Goal: Find contact information

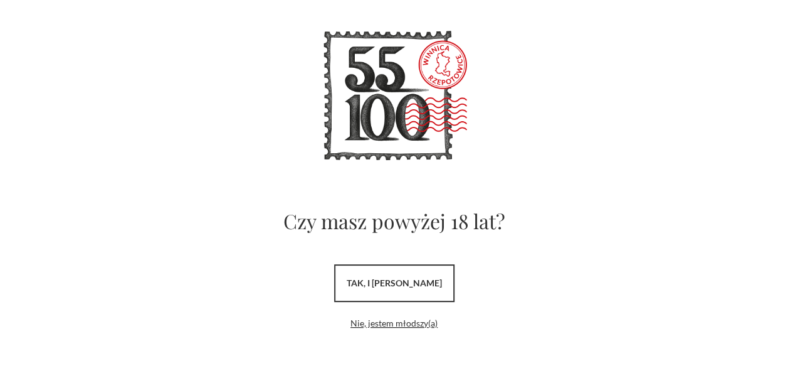
scroll to position [61, 0]
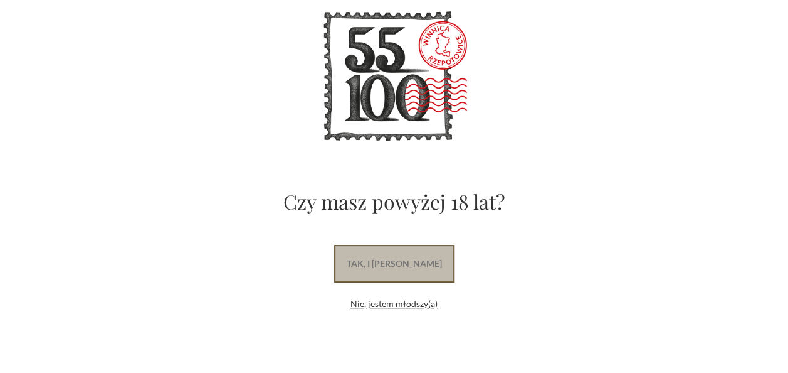
click at [391, 243] on div "Czy masz powyżej 18 lat? tak, i [PERSON_NAME], jestem młodszy(a)" at bounding box center [395, 156] width 590 height 308
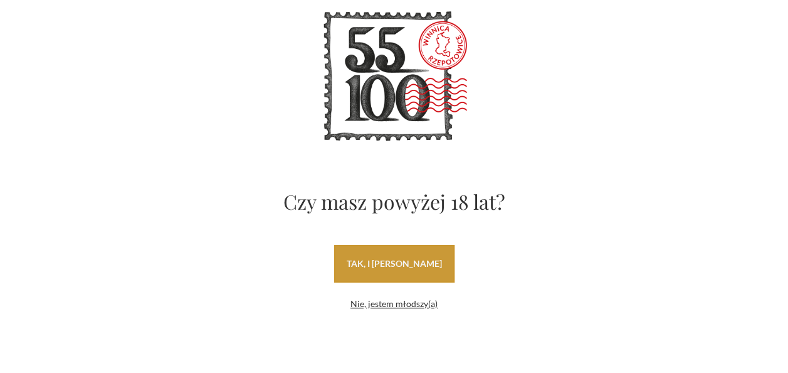
click at [391, 253] on link "tak, i [PERSON_NAME]" at bounding box center [394, 264] width 120 height 38
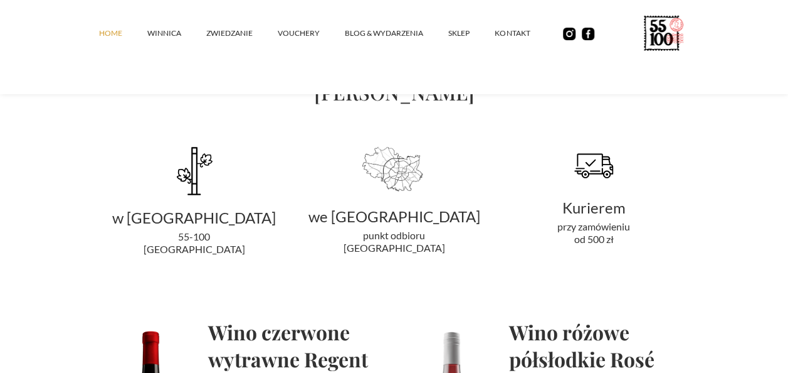
scroll to position [2446, 0]
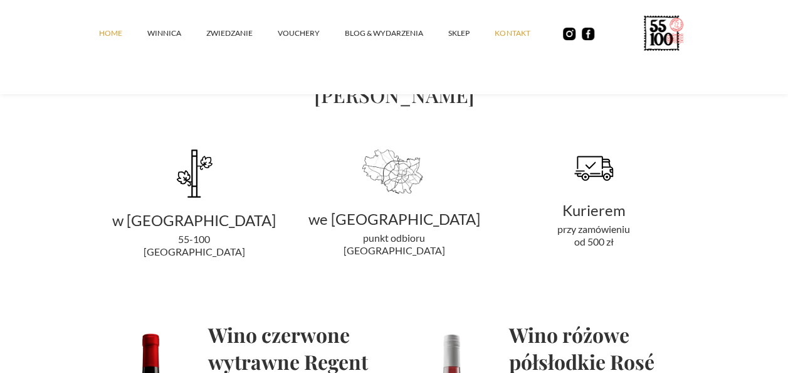
click at [502, 32] on link "kontakt" at bounding box center [525, 33] width 60 height 38
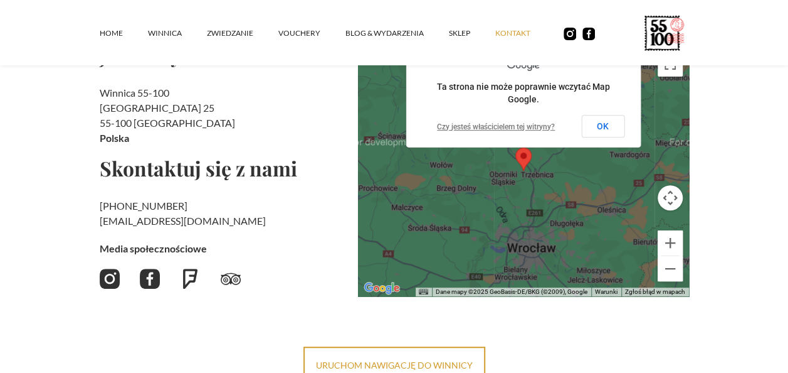
scroll to position [188, 0]
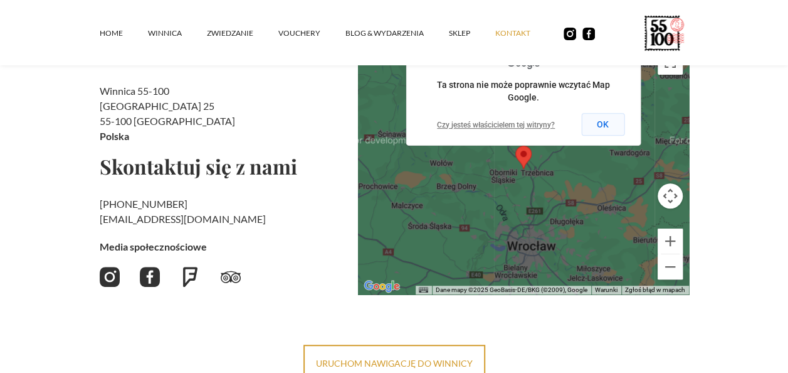
click at [610, 120] on button "OK" at bounding box center [602, 124] width 43 height 23
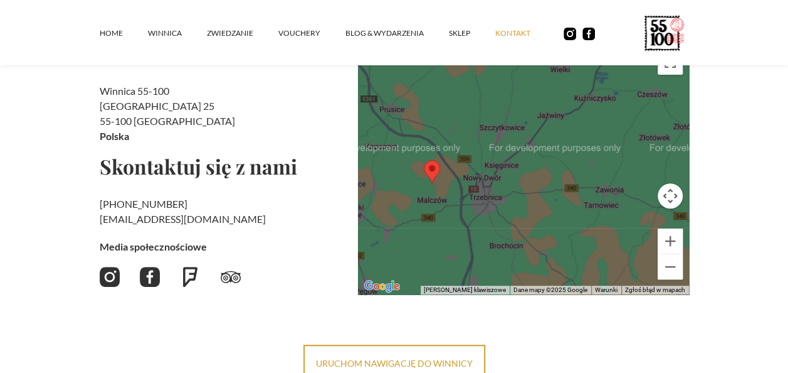
drag, startPoint x: 549, startPoint y: 196, endPoint x: 553, endPoint y: 156, distance: 40.3
click at [553, 156] on div at bounding box center [523, 168] width 331 height 251
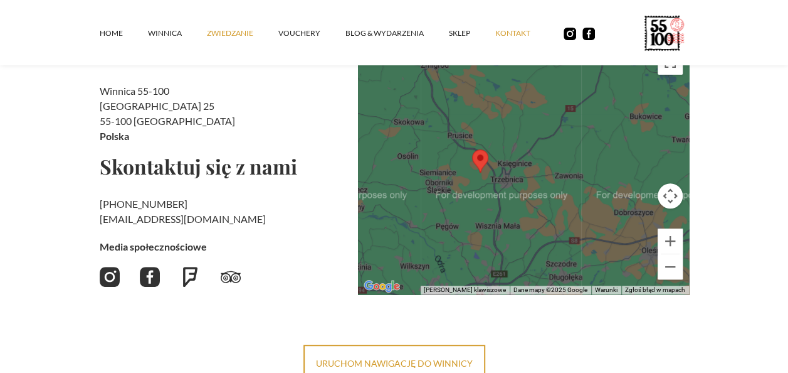
click at [235, 31] on link "ZWIEDZANIE" at bounding box center [242, 33] width 71 height 38
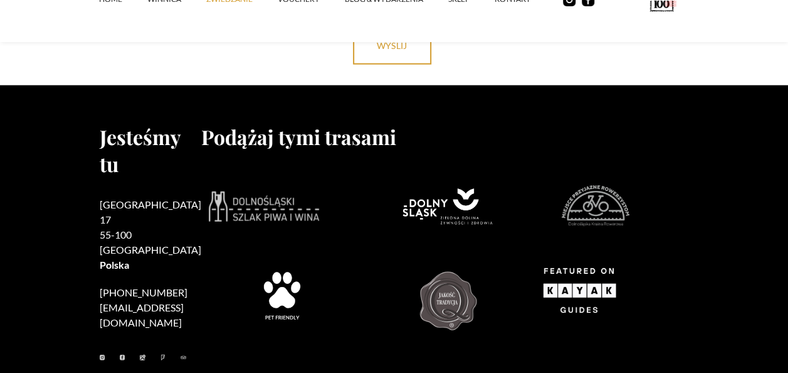
scroll to position [3911, 0]
